Goal: Information Seeking & Learning: Learn about a topic

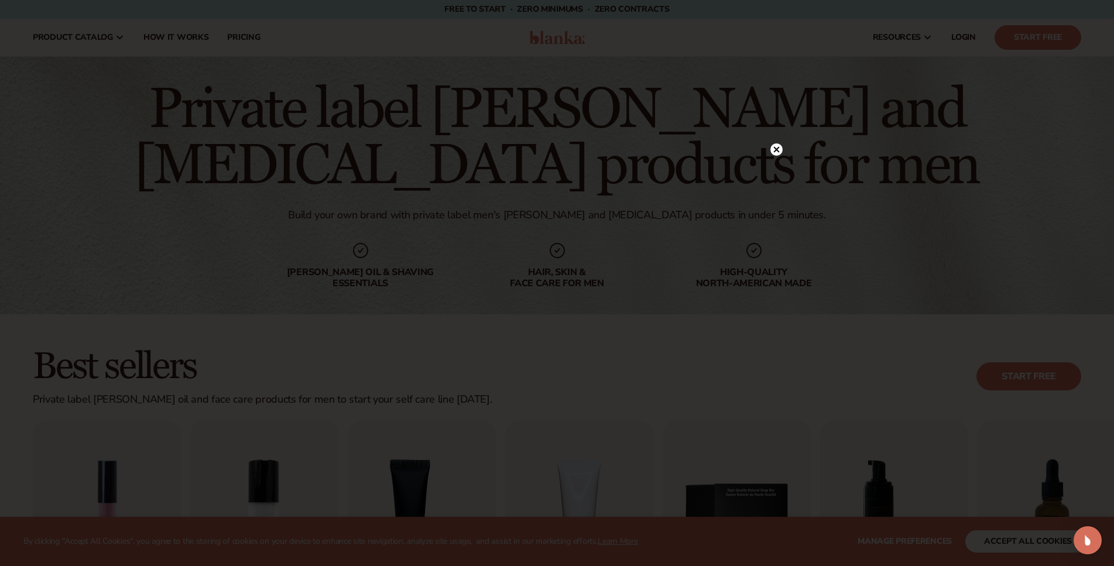
scroll to position [179, 0]
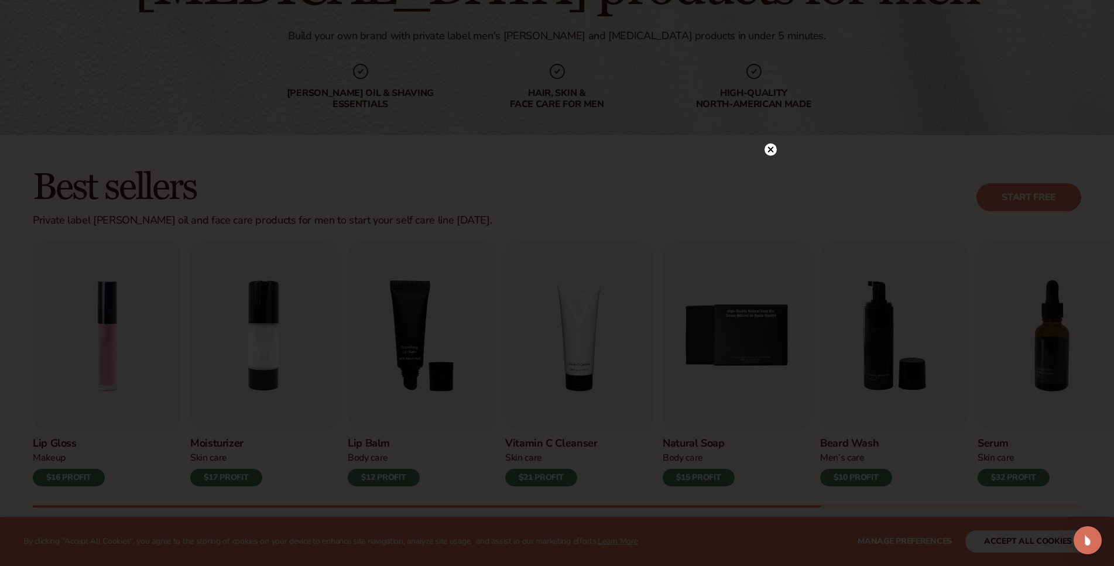
click at [774, 149] on circle at bounding box center [770, 149] width 12 height 12
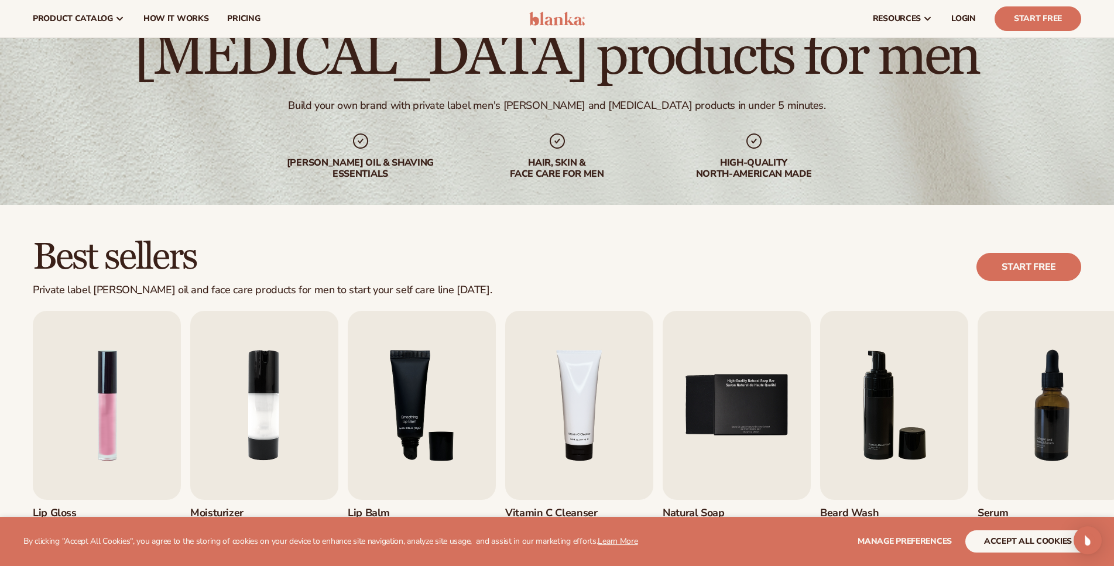
scroll to position [60, 0]
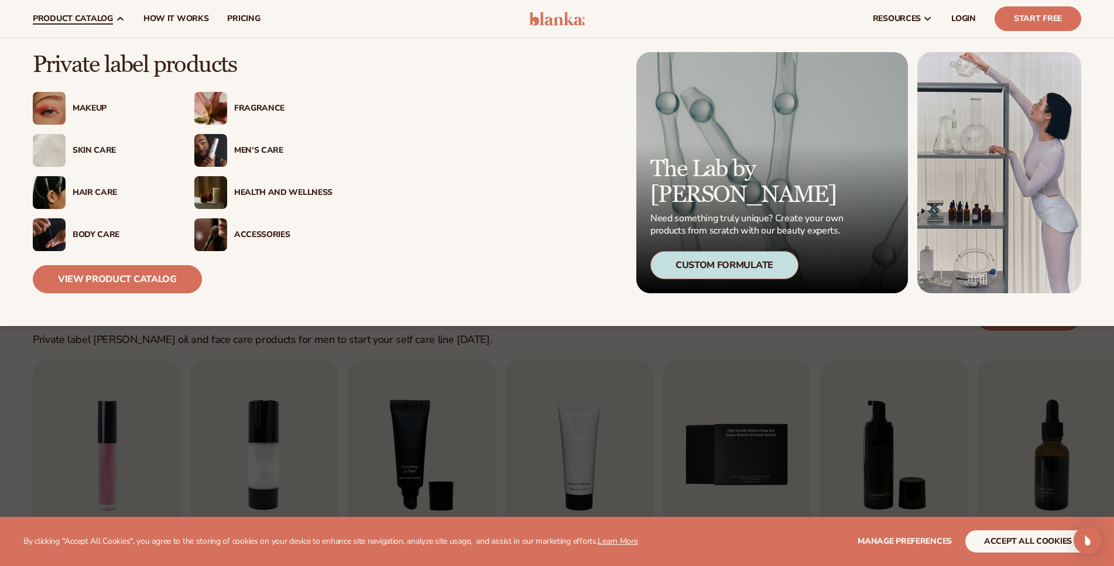
click at [264, 150] on div "Men’s Care" at bounding box center [283, 151] width 98 height 10
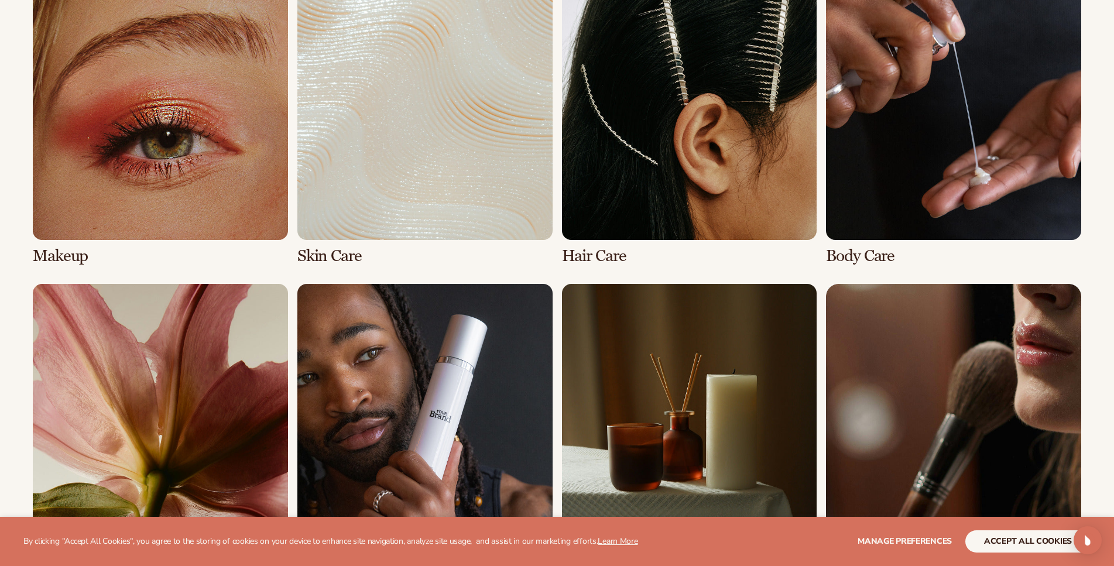
scroll to position [1194, 0]
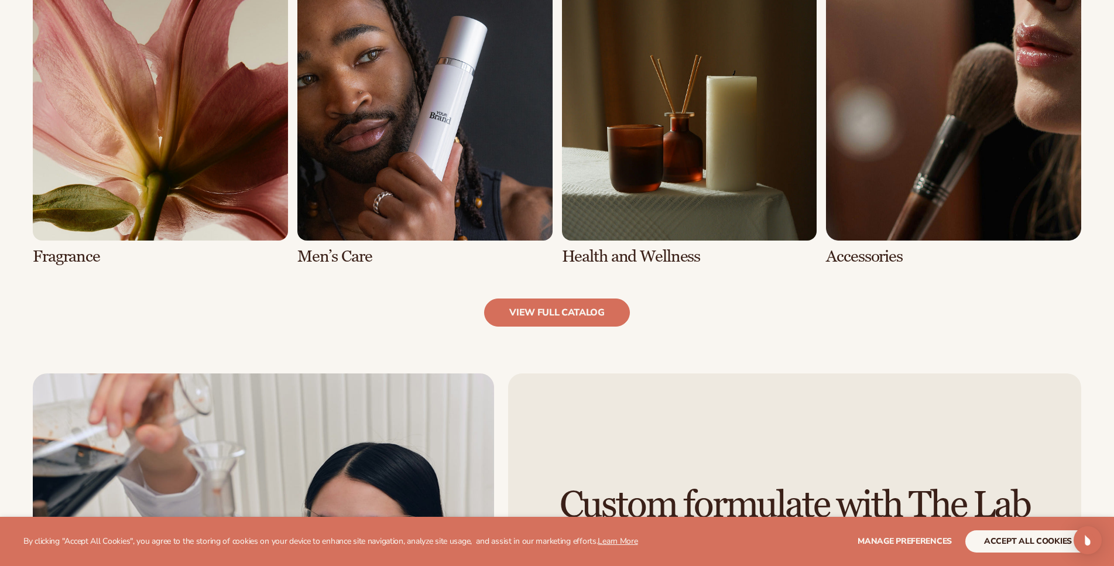
click at [412, 162] on link "6 / 8" at bounding box center [424, 125] width 255 height 280
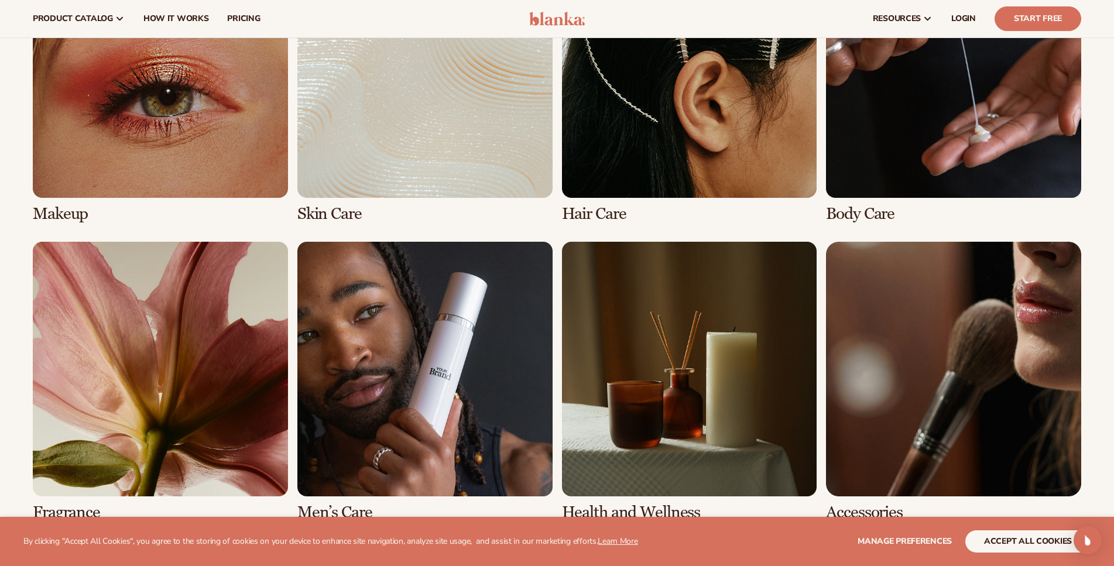
scroll to position [776, 0]
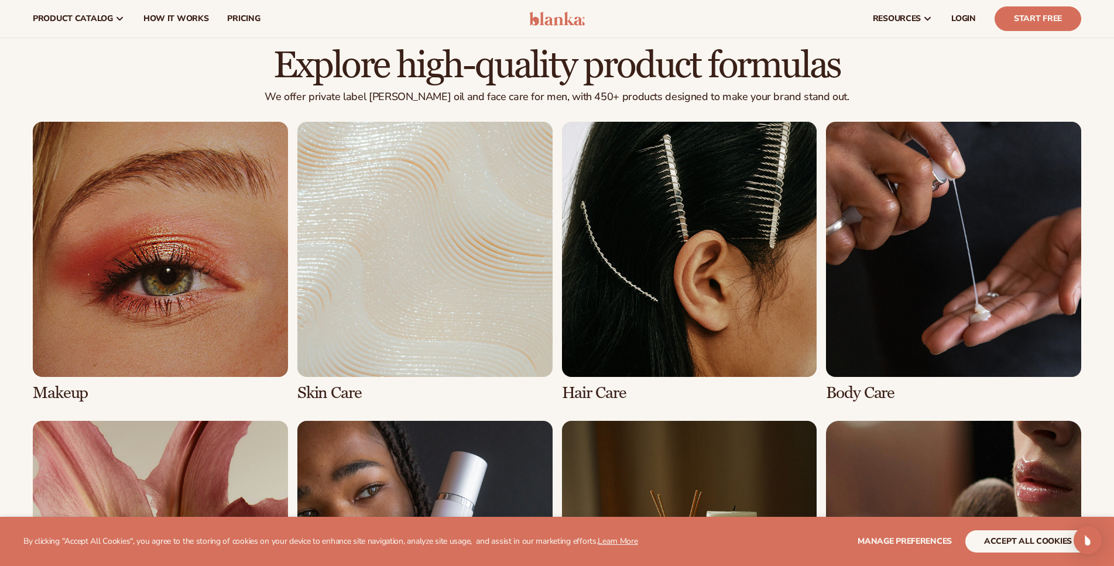
click at [903, 331] on link "4 / 8" at bounding box center [953, 262] width 255 height 280
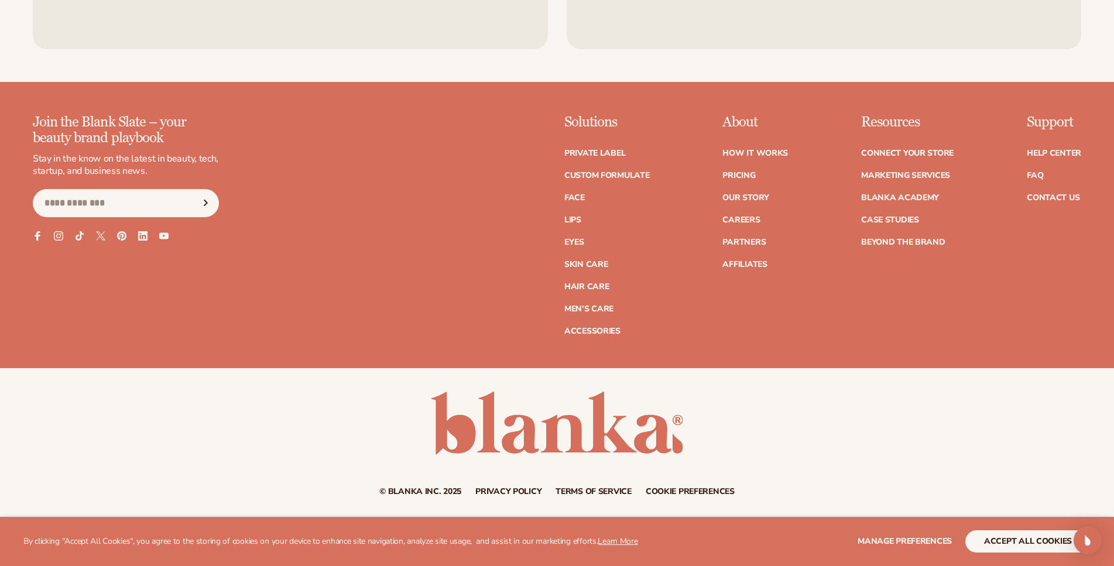
scroll to position [2280, 0]
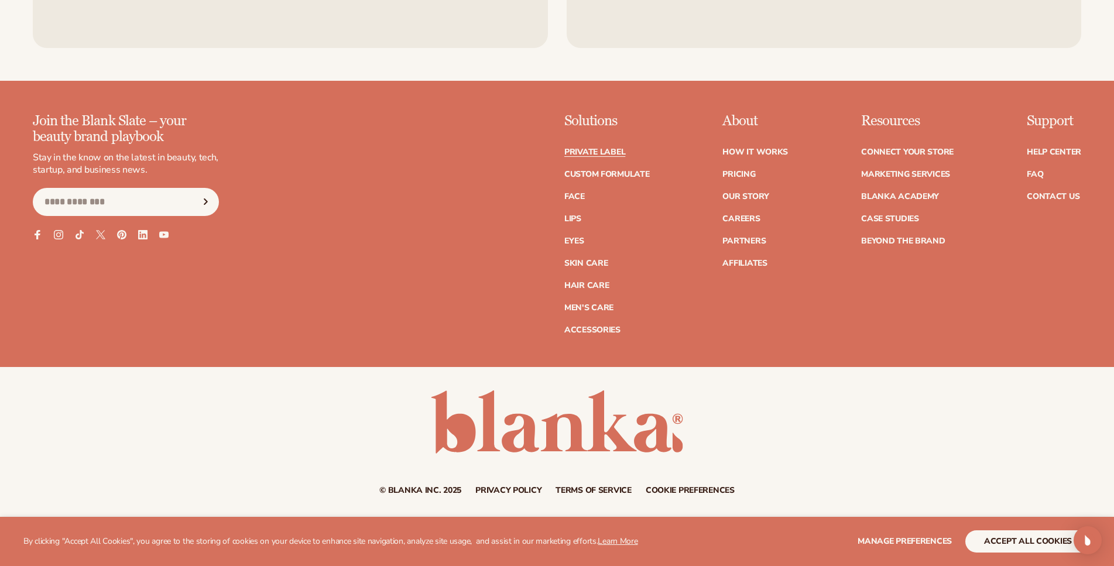
click at [611, 148] on link "Private label" at bounding box center [594, 152] width 61 height 8
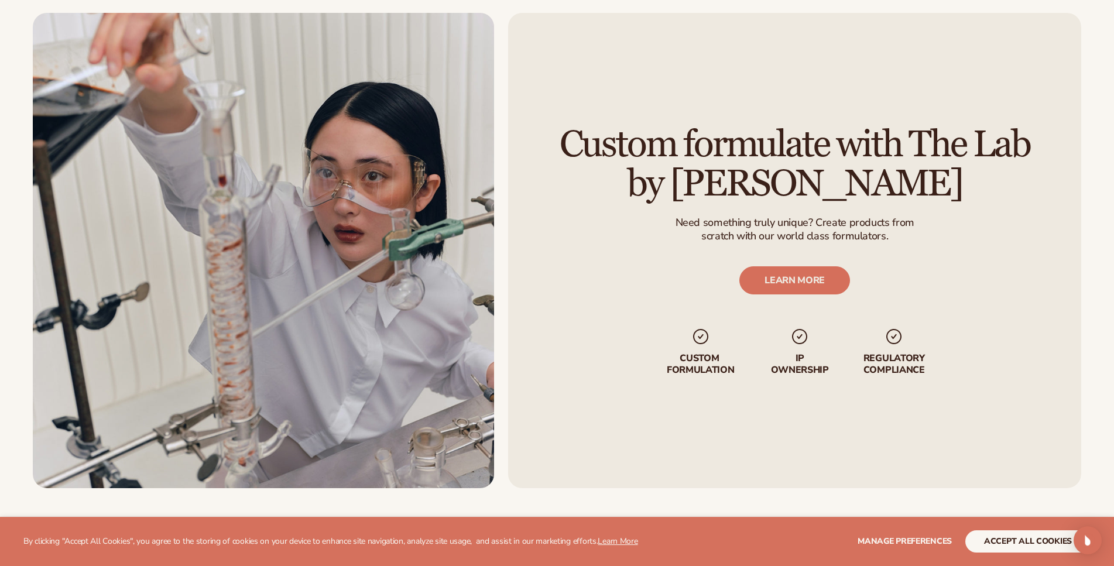
scroll to position [2280, 0]
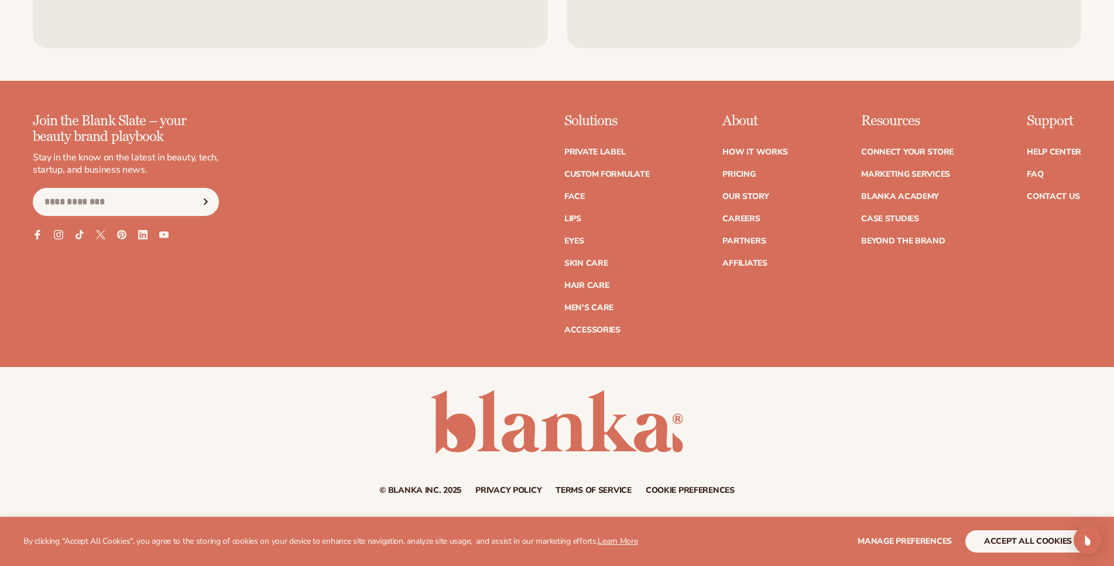
drag, startPoint x: 561, startPoint y: 149, endPoint x: 540, endPoint y: 358, distance: 209.4
click at [602, 308] on link "Men's Care" at bounding box center [588, 308] width 49 height 8
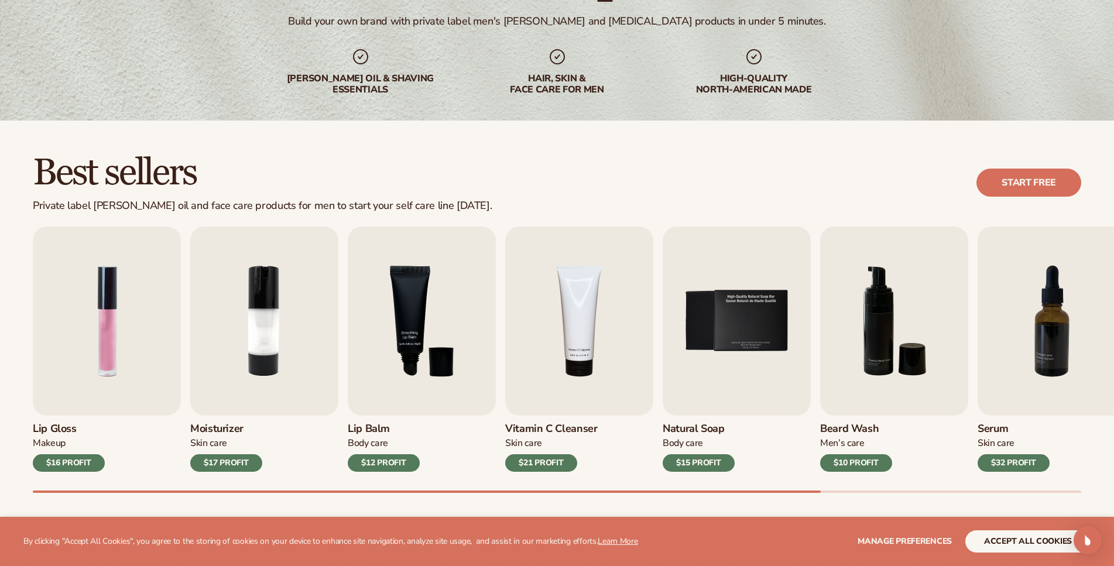
drag, startPoint x: 739, startPoint y: 194, endPoint x: 752, endPoint y: 262, distance: 69.0
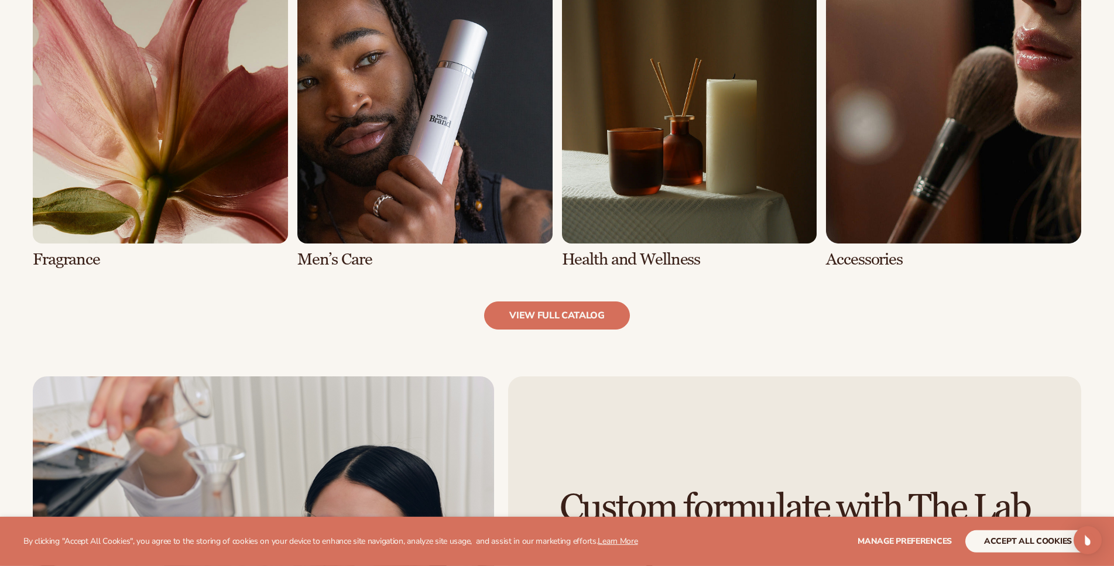
scroll to position [1292, 0]
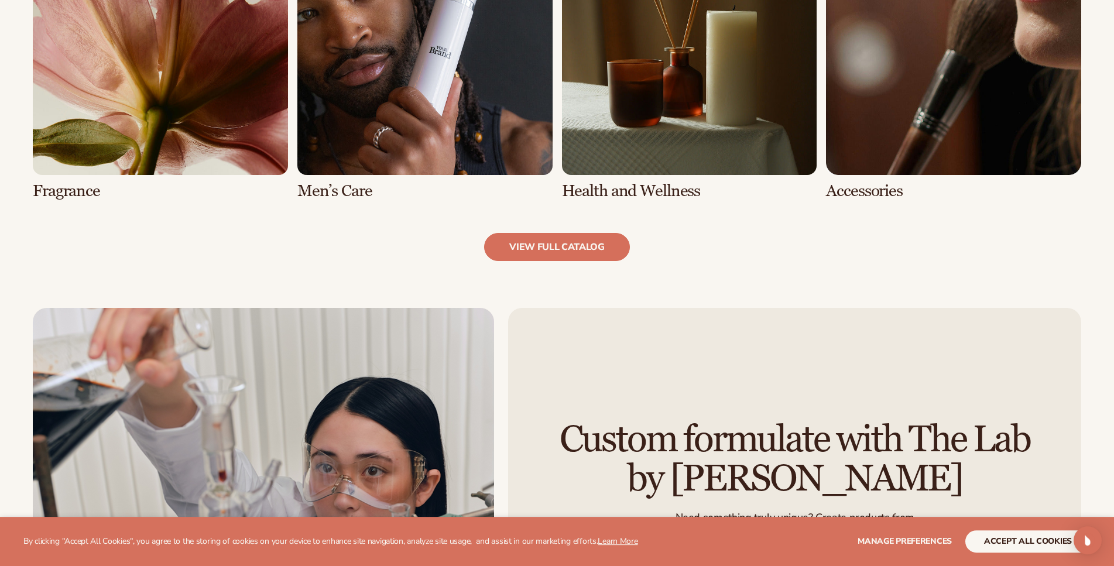
drag, startPoint x: 742, startPoint y: 135, endPoint x: 741, endPoint y: 197, distance: 62.6
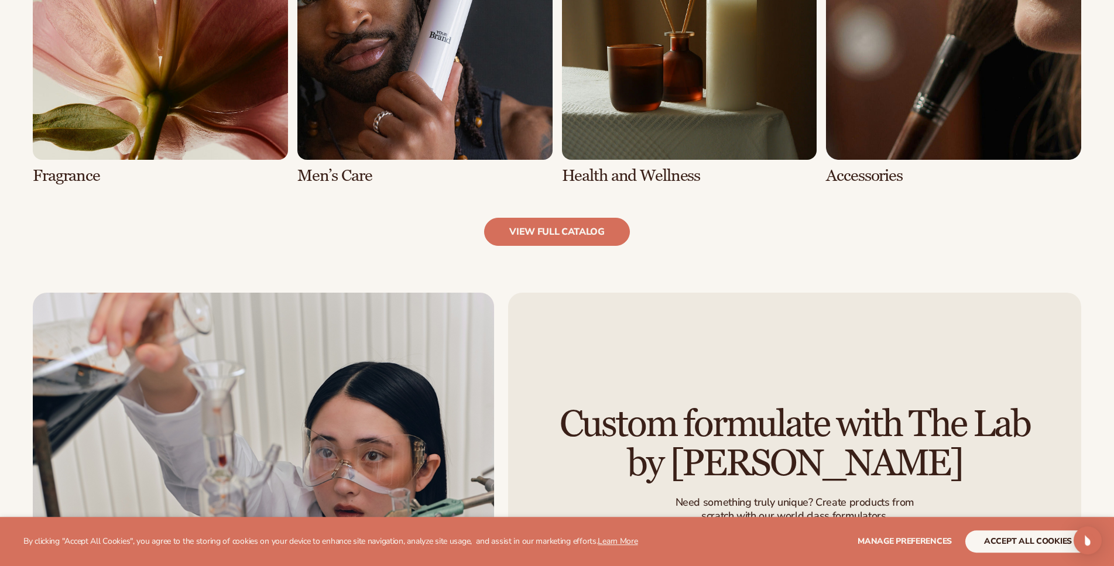
click at [379, 105] on link "6 / 8" at bounding box center [424, 45] width 255 height 280
click at [458, 58] on link "6 / 8" at bounding box center [424, 45] width 255 height 280
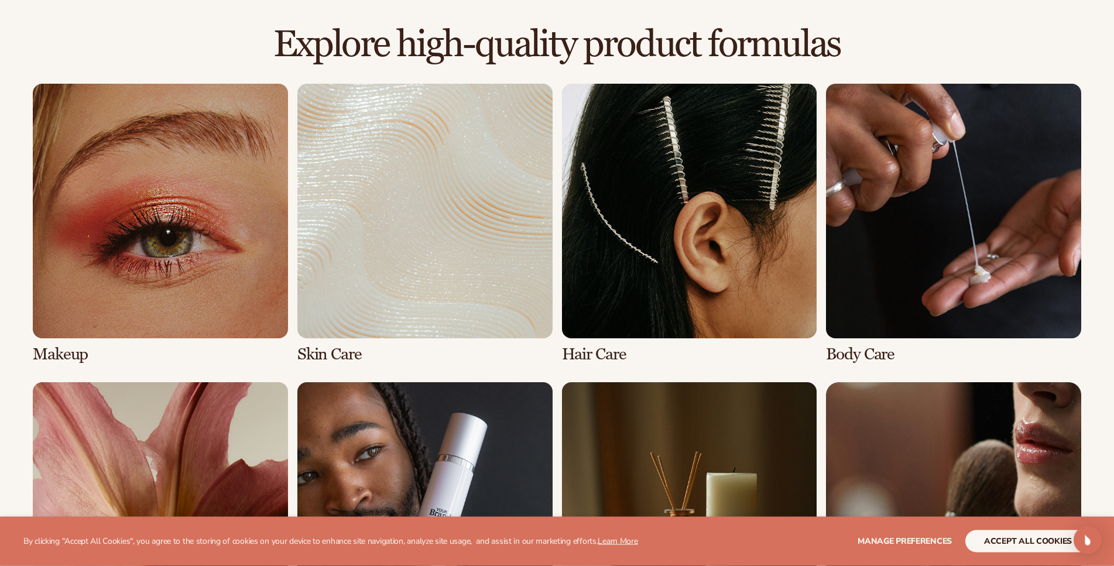
drag, startPoint x: 576, startPoint y: 117, endPoint x: 588, endPoint y: 208, distance: 92.1
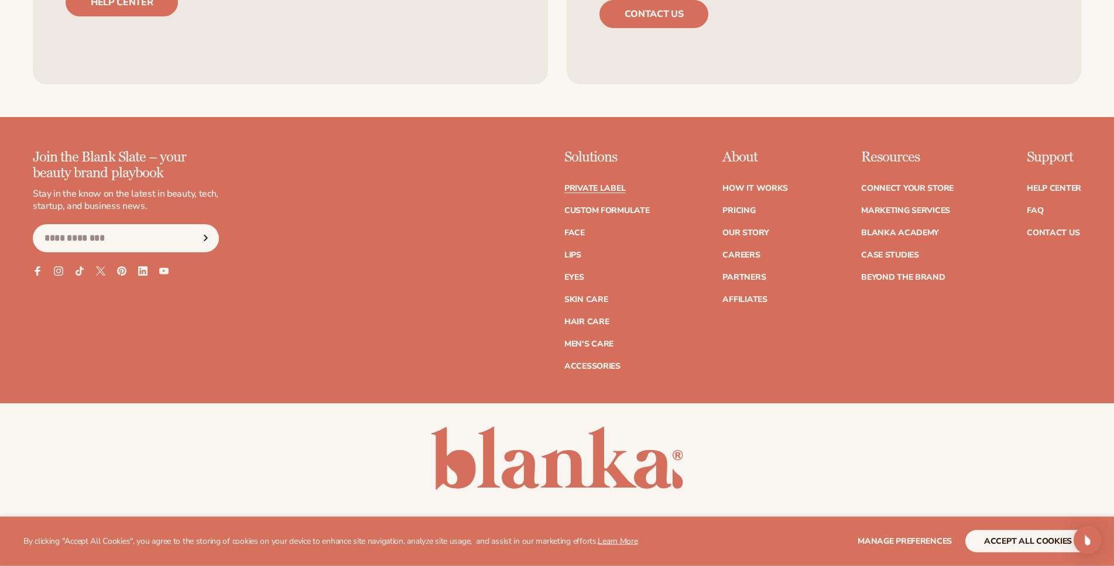
scroll to position [2280, 0]
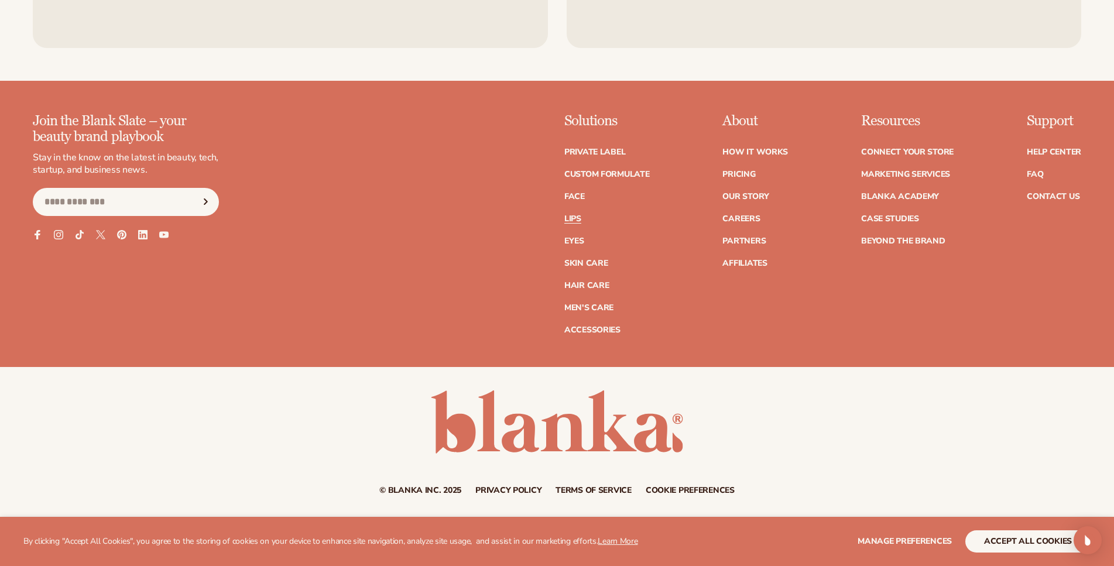
click at [575, 218] on link "Lips" at bounding box center [572, 219] width 17 height 8
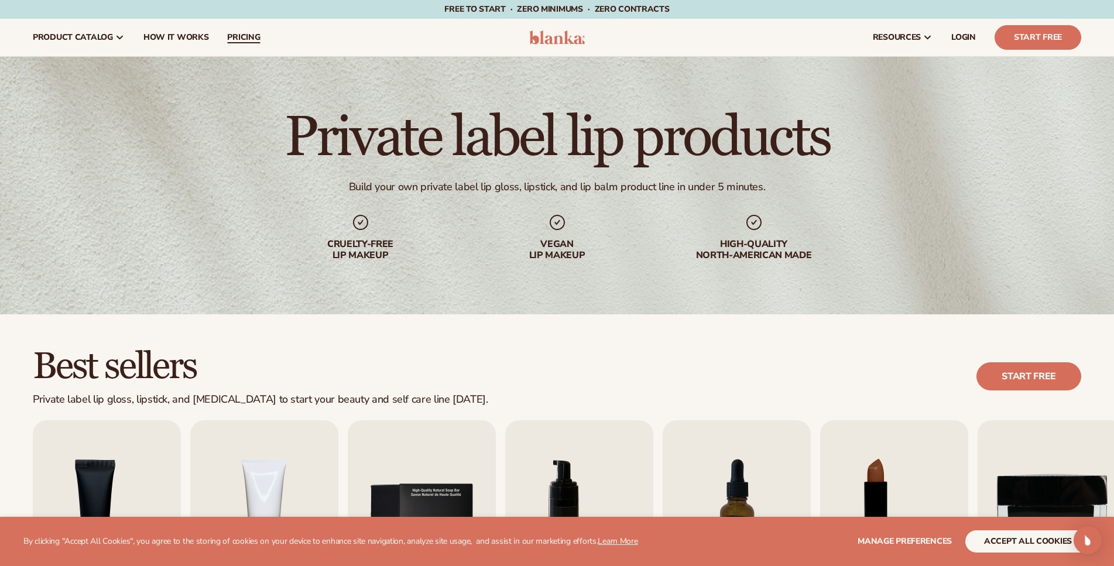
click at [257, 33] on span "pricing" at bounding box center [243, 37] width 33 height 9
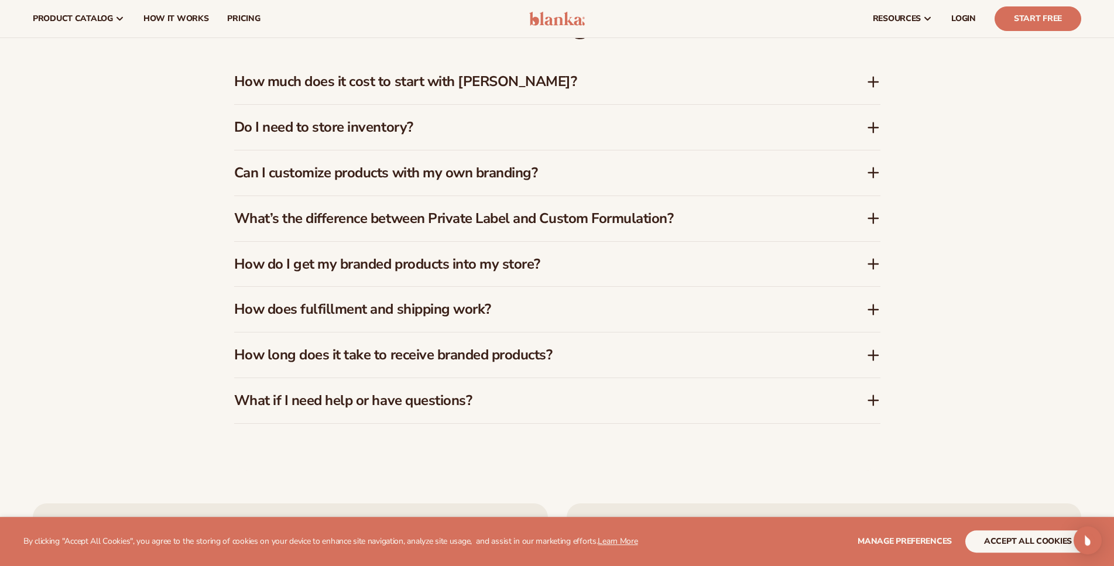
scroll to position [1911, 0]
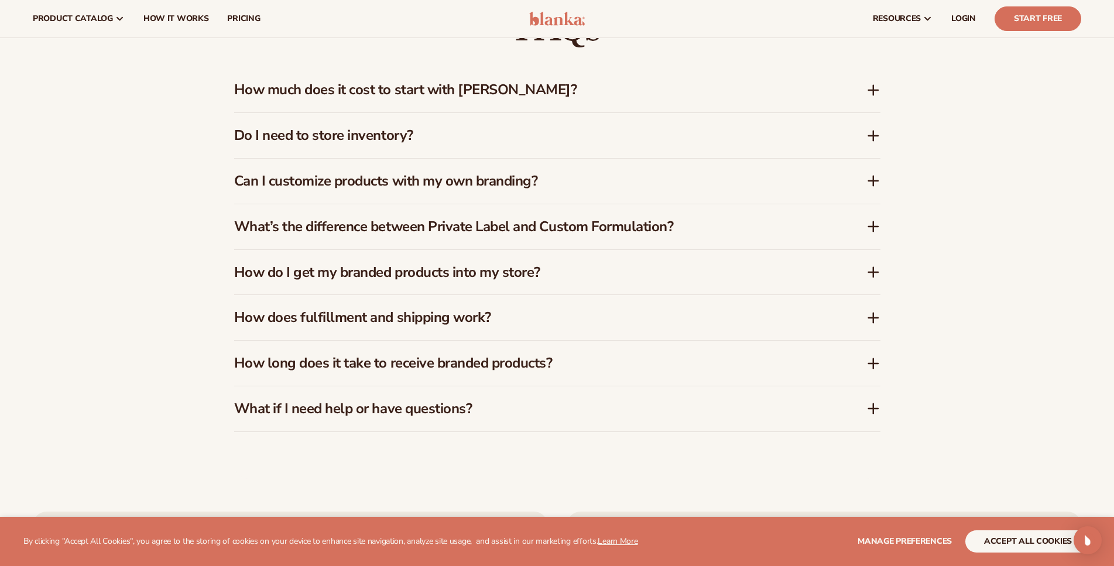
click at [492, 132] on h3 "Do I need to store inventory?" at bounding box center [532, 135] width 597 height 17
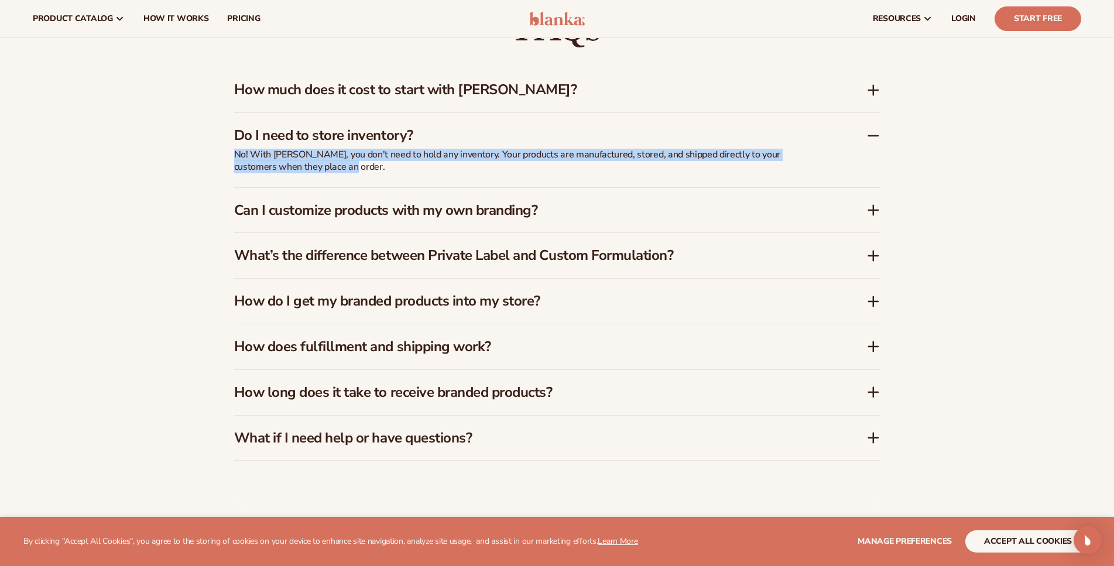
drag, startPoint x: 221, startPoint y: 151, endPoint x: 347, endPoint y: 172, distance: 128.2
click at [347, 172] on div "FAQs How much does it cost to start with Blanka? Blanka offers a free plan so y…" at bounding box center [557, 235] width 712 height 545
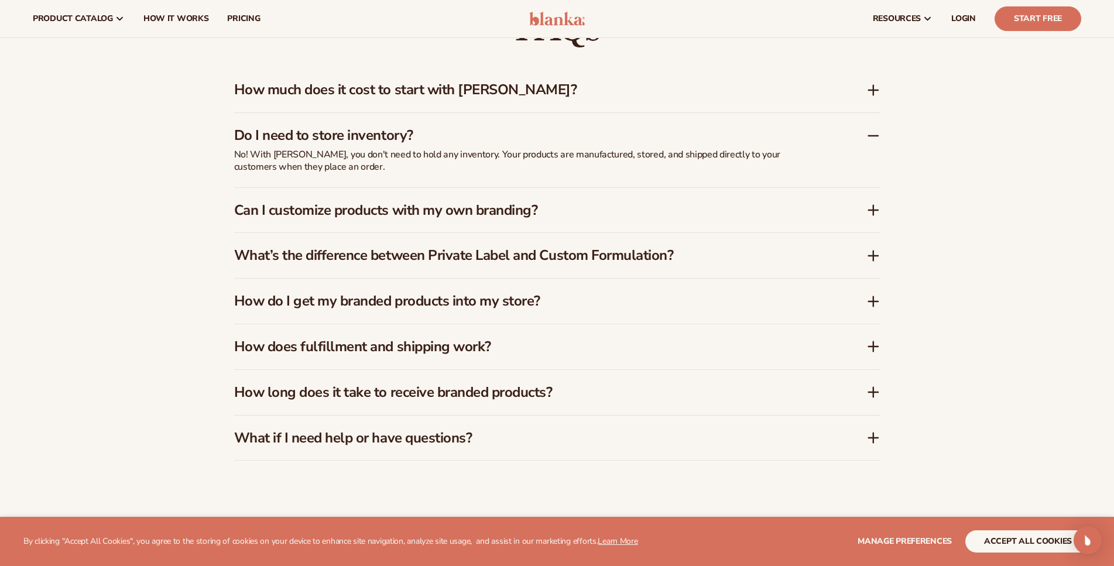
click at [347, 172] on p "No! With Blanka, you don't need to hold any inventory. Your products are manufa…" at bounding box center [526, 161] width 585 height 25
click at [248, 98] on h3 "How much does it cost to start with Blanka?" at bounding box center [532, 89] width 597 height 17
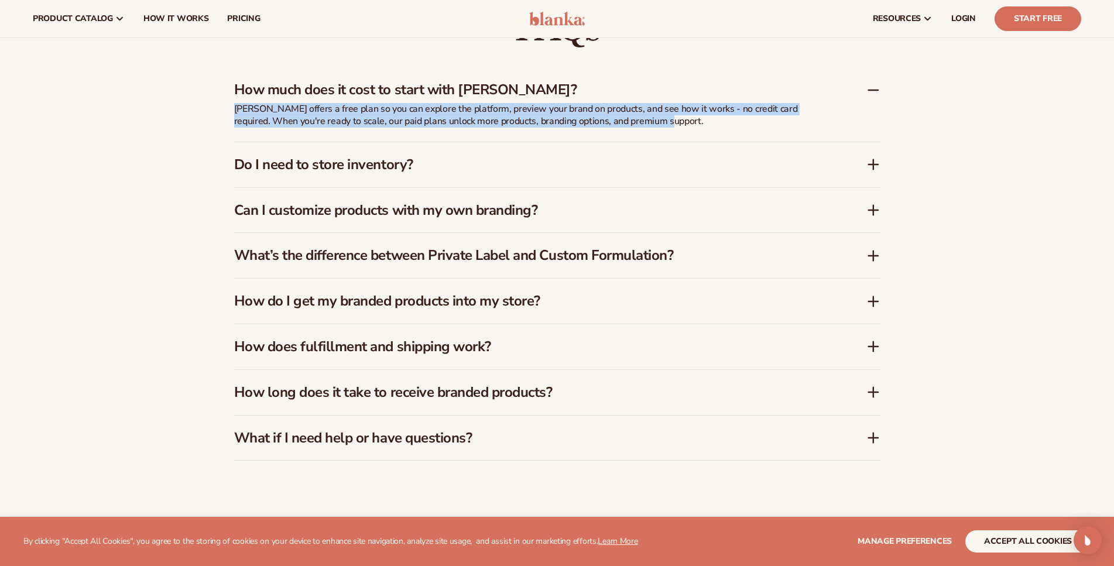
drag, startPoint x: 233, startPoint y: 110, endPoint x: 658, endPoint y: 121, distance: 425.7
click at [658, 121] on div "FAQs How much does it cost to start with Blanka? Blanka offers a free plan so y…" at bounding box center [557, 235] width 712 height 545
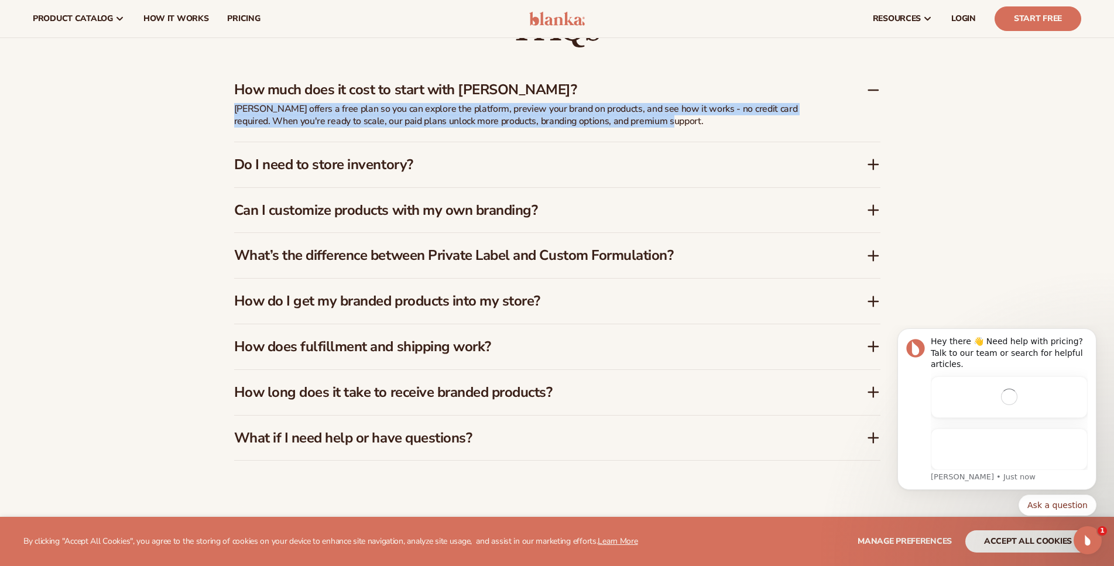
scroll to position [0, 0]
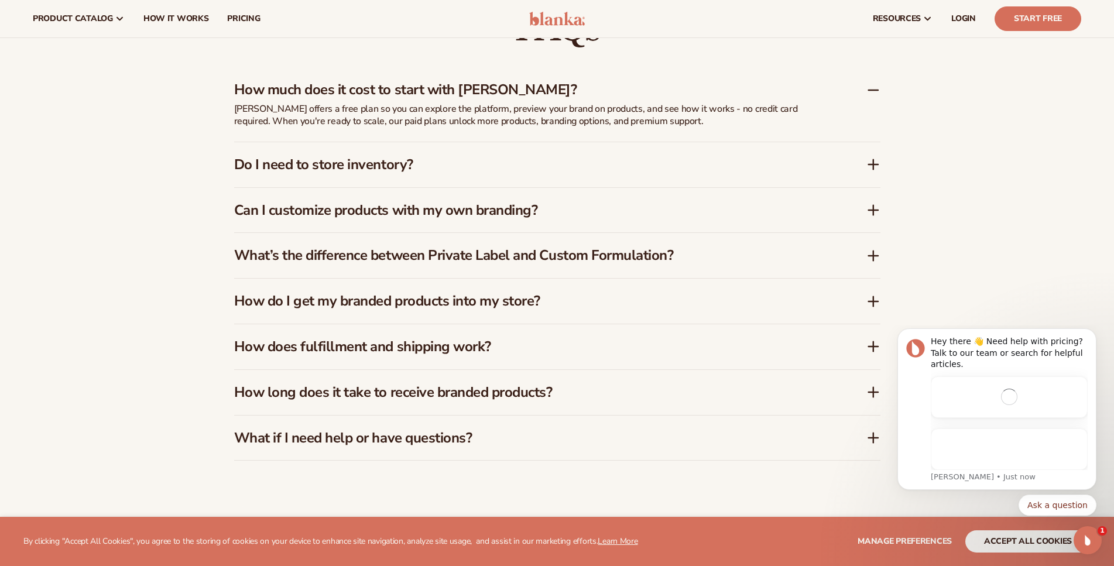
click at [658, 121] on p "Blanka offers a free plan so you can explore the platform, preview your brand o…" at bounding box center [526, 115] width 585 height 25
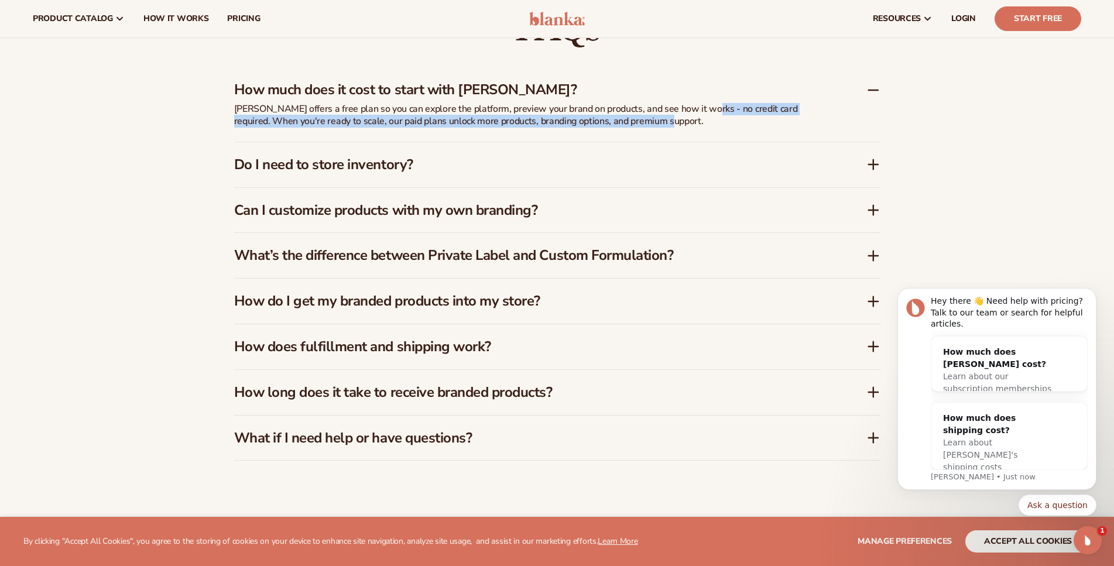
drag, startPoint x: 699, startPoint y: 109, endPoint x: 743, endPoint y: 122, distance: 46.5
click at [743, 122] on p "Blanka offers a free plan so you can explore the platform, preview your brand o…" at bounding box center [526, 115] width 585 height 25
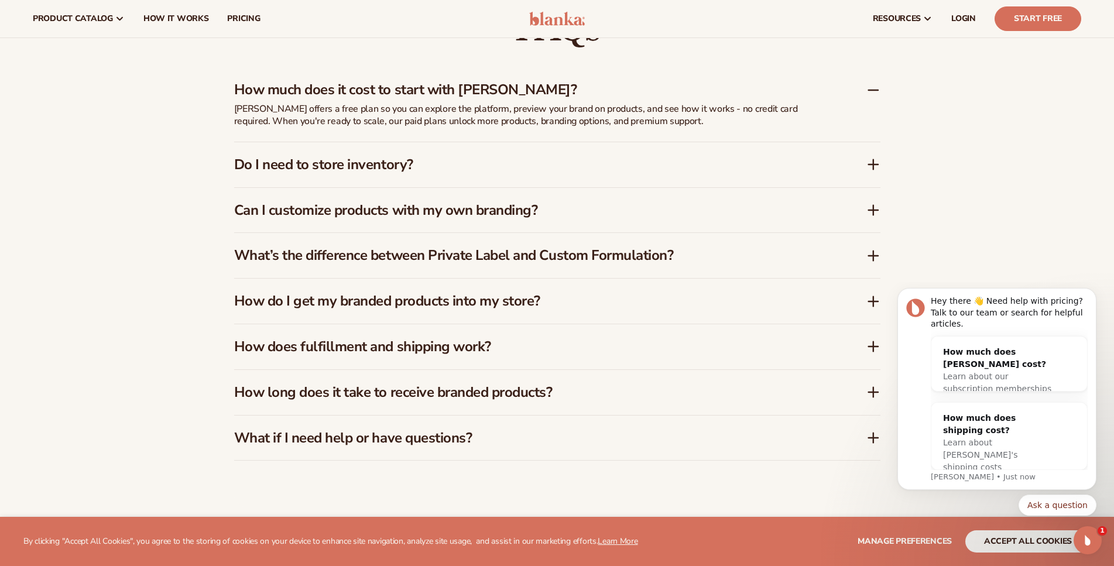
click at [743, 122] on p "Blanka offers a free plan so you can explore the platform, preview your brand o…" at bounding box center [526, 115] width 585 height 25
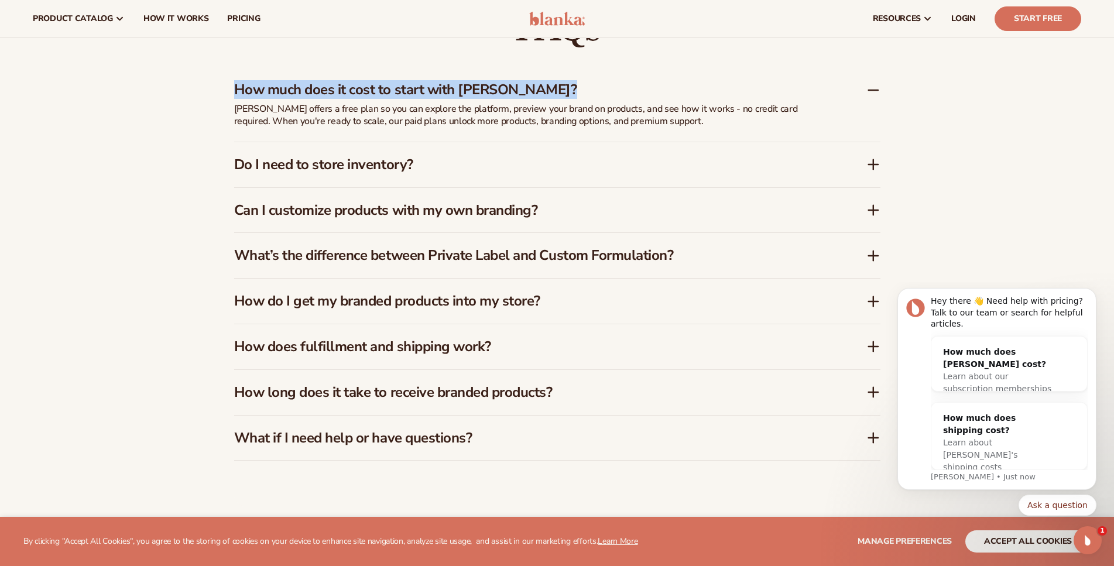
drag, startPoint x: 564, startPoint y: 121, endPoint x: 197, endPoint y: 91, distance: 368.2
click at [234, 103] on div "Blanka offers a free plan so you can explore the platform, preview your brand o…" at bounding box center [526, 122] width 585 height 39
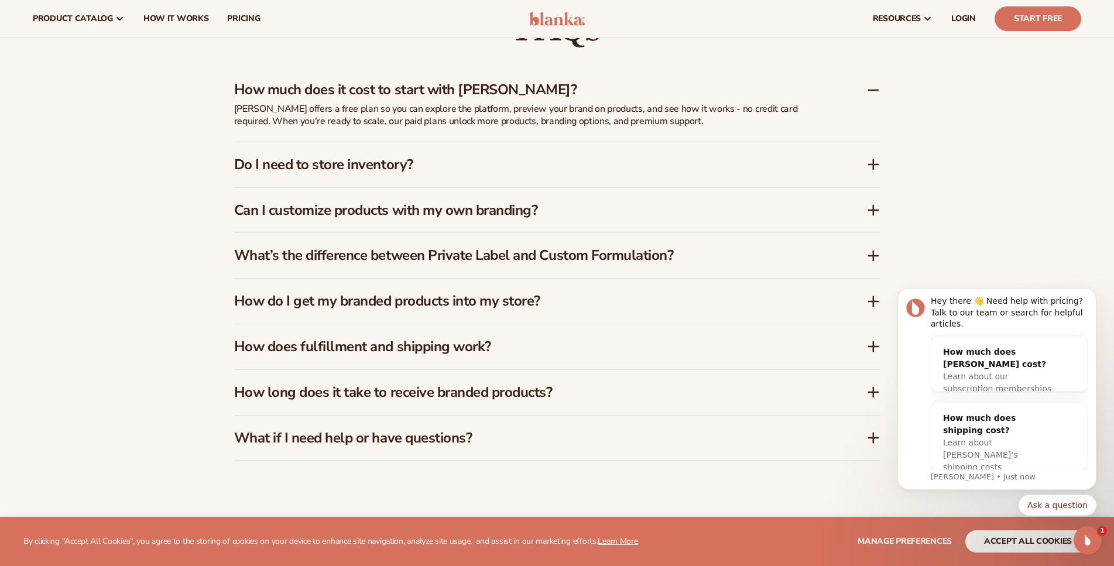
click at [194, 89] on div "FAQs How much does it cost to start with Blanka? Blanka offers a free plan so y…" at bounding box center [557, 235] width 1114 height 545
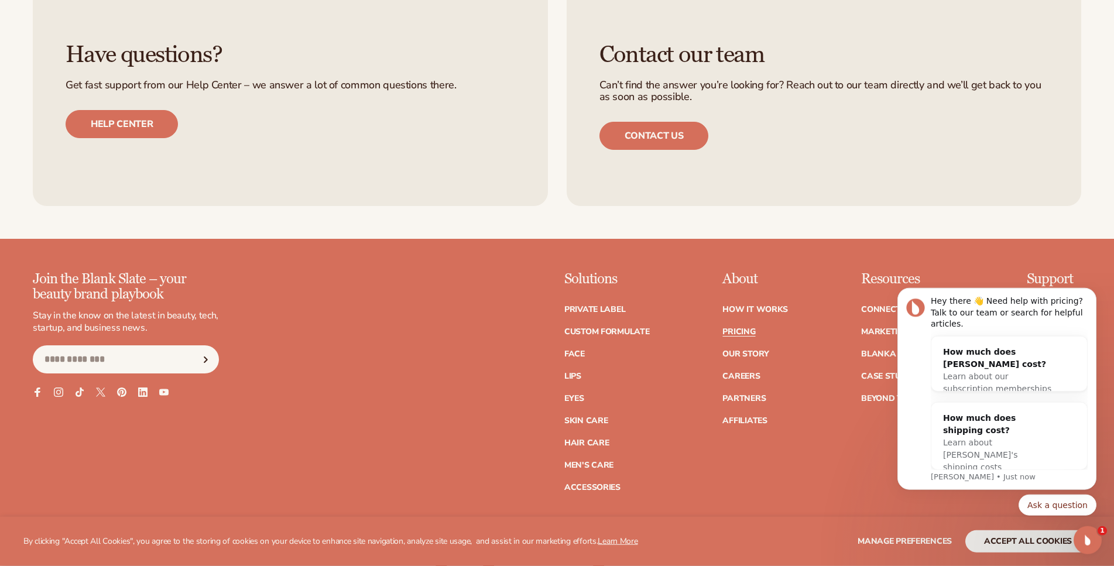
scroll to position [2623, 0]
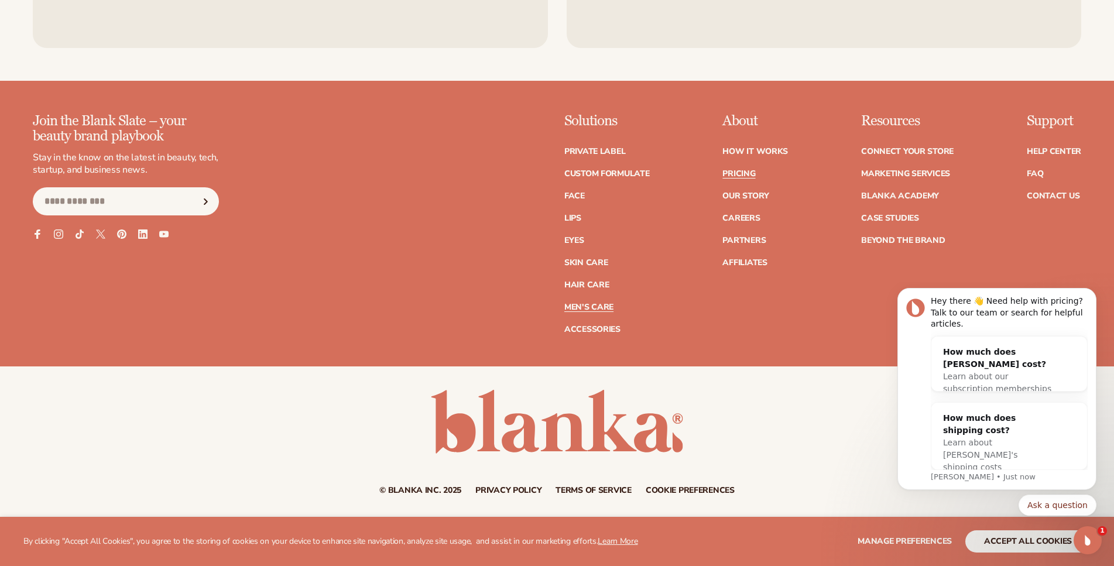
click at [594, 307] on link "Men's Care" at bounding box center [588, 307] width 49 height 8
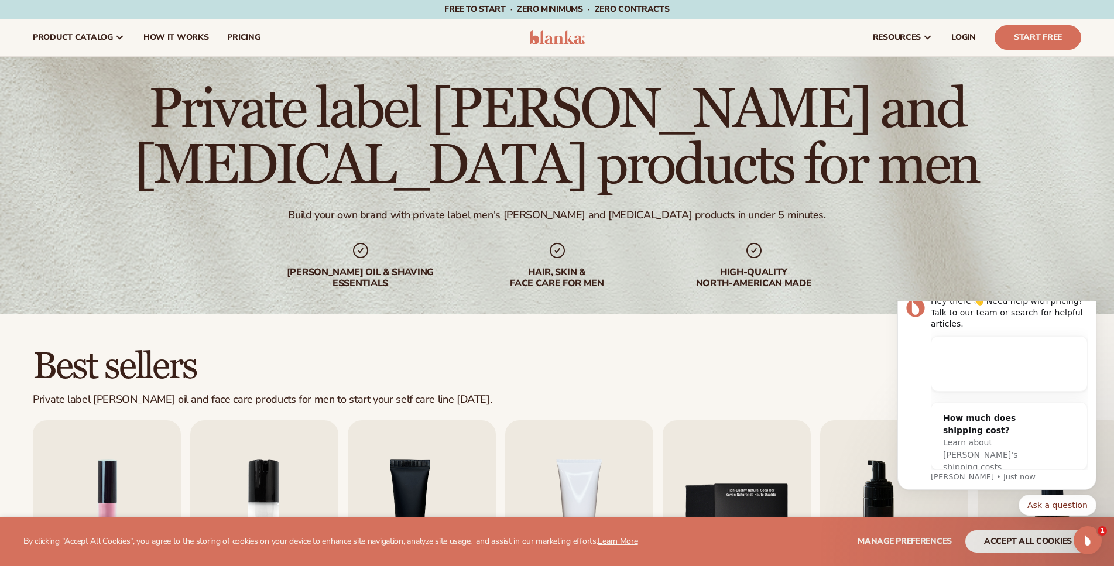
drag, startPoint x: 347, startPoint y: 215, endPoint x: 798, endPoint y: 227, distance: 450.8
click at [798, 227] on div "Private label [PERSON_NAME] and [MEDICAL_DATA] products for men Build your own …" at bounding box center [557, 186] width 1114 height 258
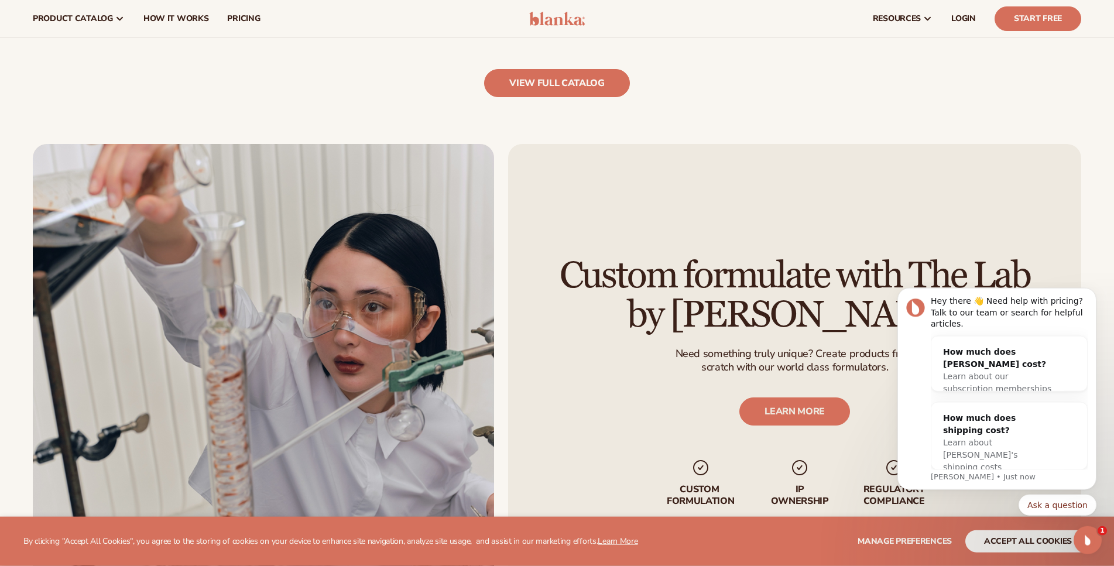
scroll to position [1433, 0]
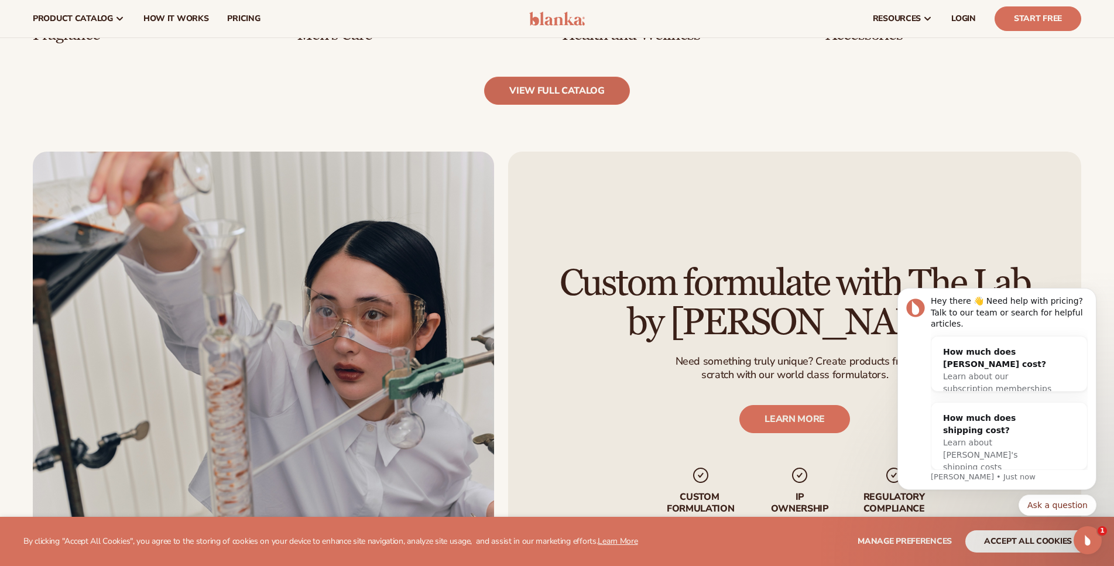
click at [560, 94] on link "view full catalog" at bounding box center [557, 91] width 146 height 28
